Goal: Task Accomplishment & Management: Manage account settings

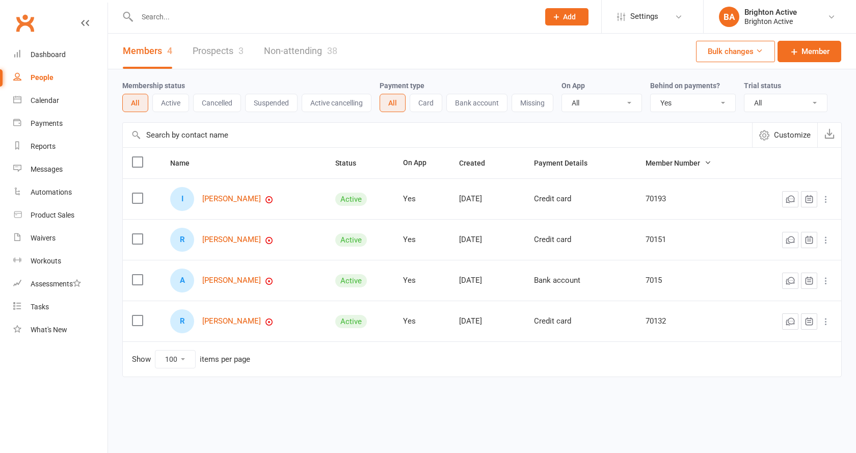
select select "true"
select select "100"
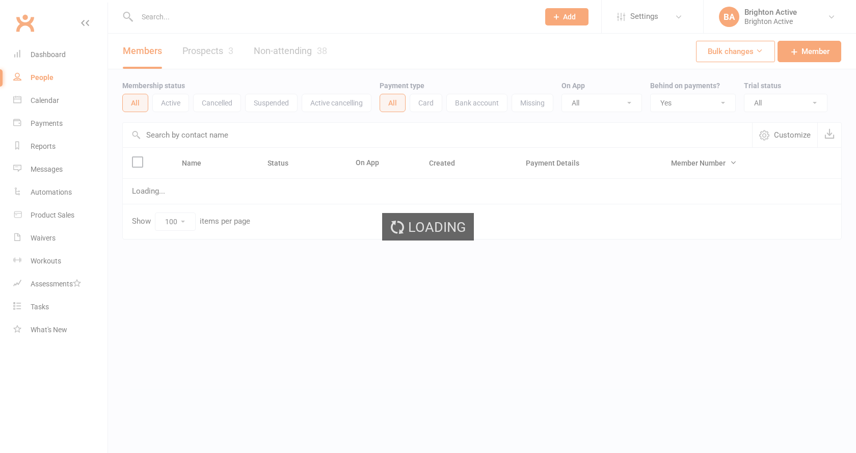
select select "true"
select select "100"
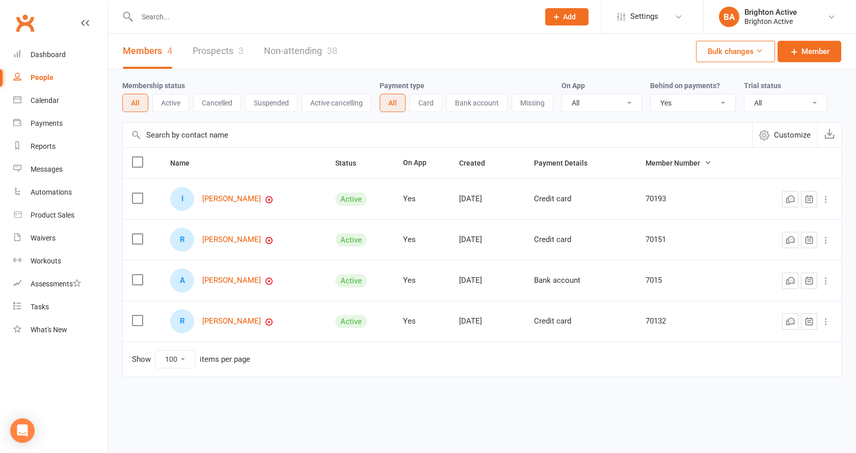
drag, startPoint x: 301, startPoint y: 183, endPoint x: 336, endPoint y: 128, distance: 65.0
click at [334, 130] on input "text" at bounding box center [437, 135] width 629 height 24
select select "true"
select select "100"
select select "true"
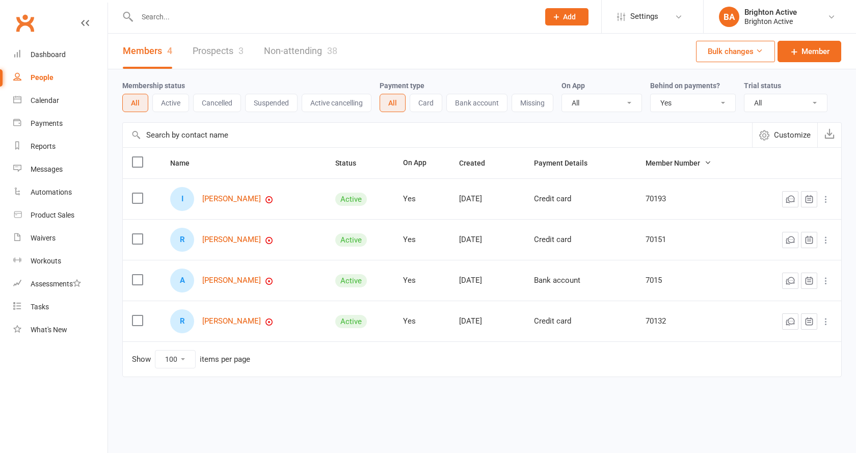
select select "100"
click at [230, 283] on link "[PERSON_NAME]" at bounding box center [231, 280] width 59 height 9
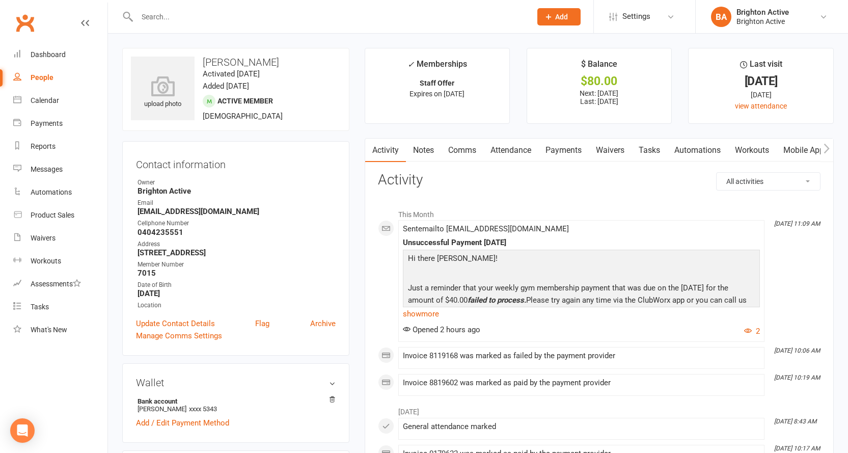
drag, startPoint x: 579, startPoint y: 284, endPoint x: 553, endPoint y: 162, distance: 124.9
click at [554, 159] on link "Payments" at bounding box center [563, 150] width 50 height 23
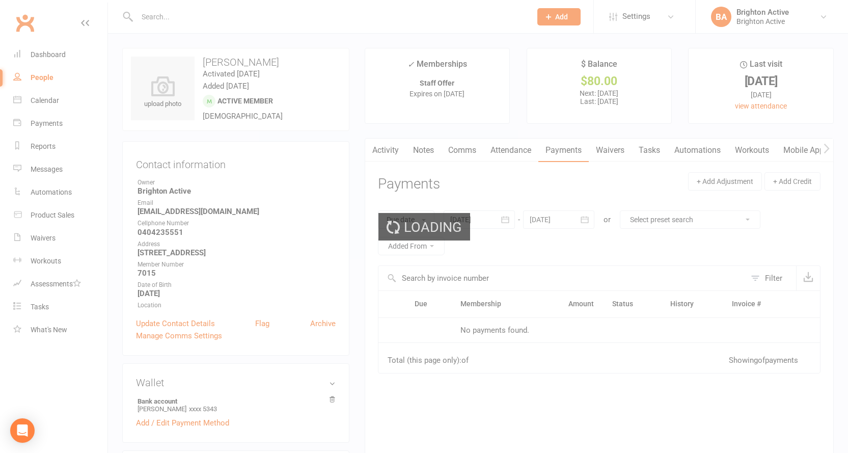
click at [562, 148] on div "Loading" at bounding box center [424, 226] width 848 height 453
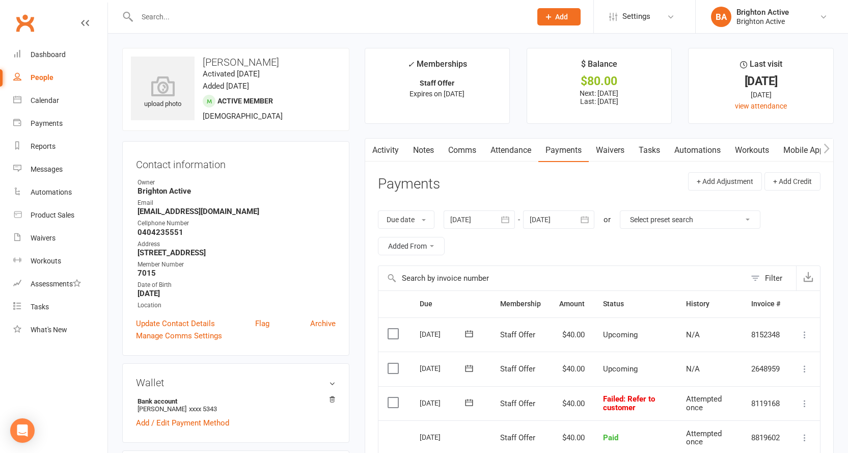
click at [386, 156] on link "Activity" at bounding box center [385, 150] width 41 height 23
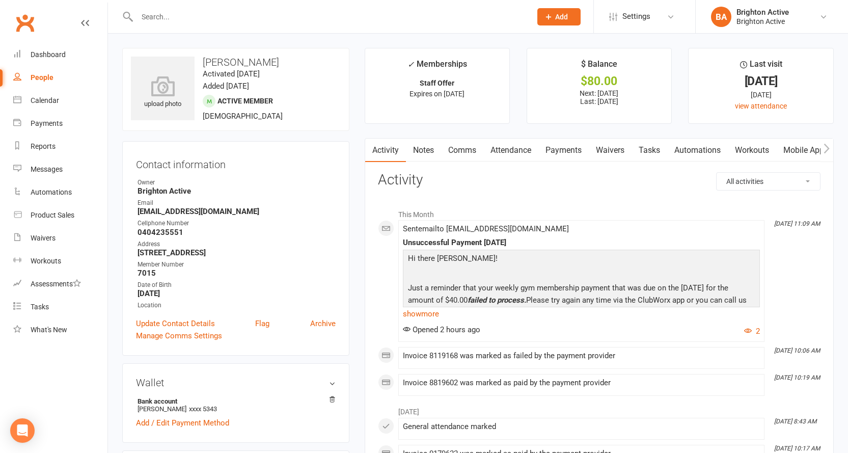
click at [414, 152] on link "Notes" at bounding box center [423, 150] width 35 height 23
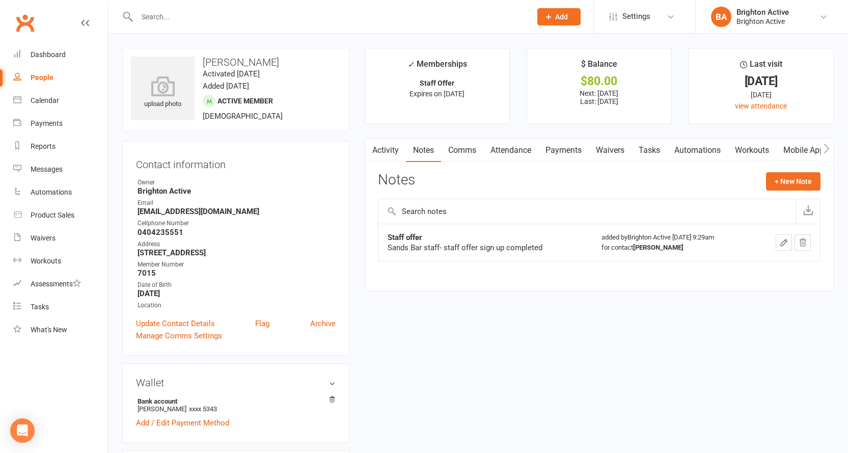
click at [567, 153] on link "Payments" at bounding box center [563, 150] width 50 height 23
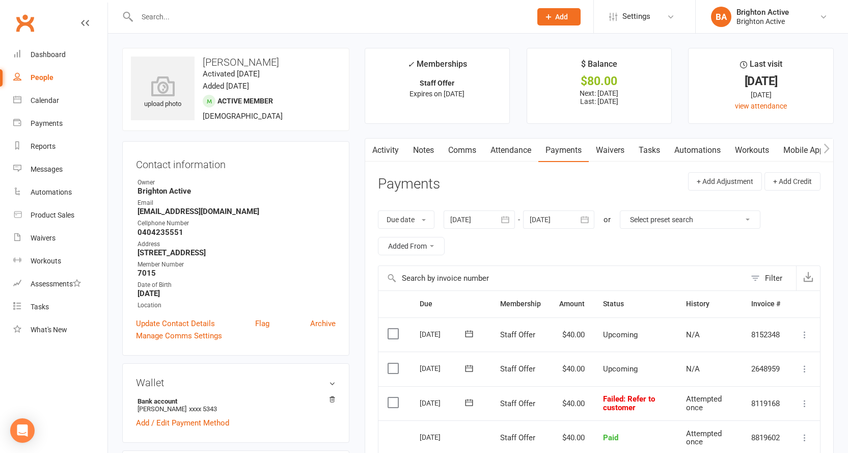
click at [46, 73] on div "People" at bounding box center [42, 77] width 23 height 8
select select "true"
select select "100"
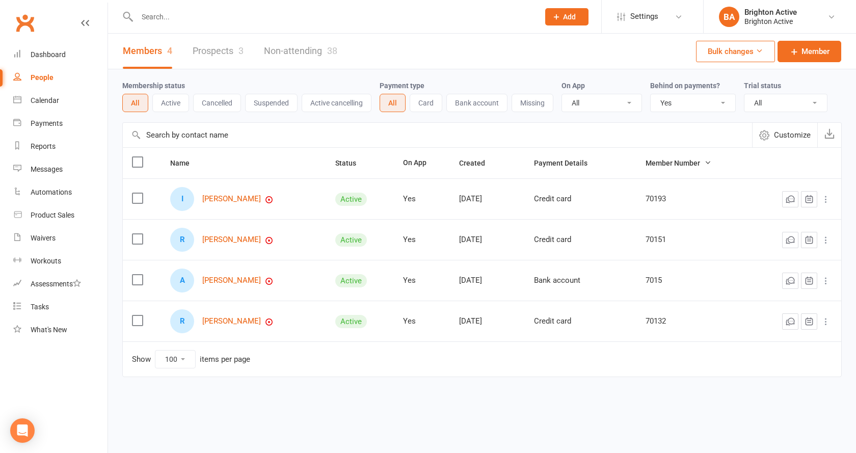
click at [676, 102] on select "All No Yes" at bounding box center [692, 102] width 85 height 17
click at [652, 95] on select "All No Yes" at bounding box center [692, 102] width 85 height 17
click at [41, 64] on link "Dashboard" at bounding box center [60, 54] width 94 height 23
